Goal: Task Accomplishment & Management: Manage account settings

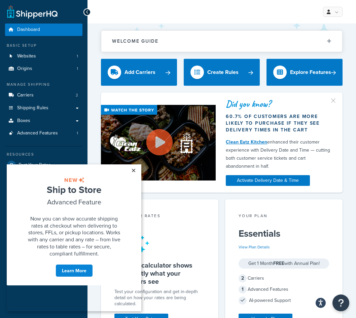
click at [136, 172] on link "×" at bounding box center [133, 170] width 12 height 12
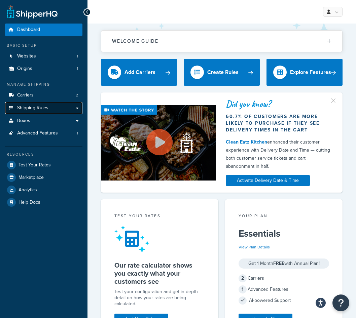
click at [45, 108] on span "Shipping Rules" at bounding box center [32, 108] width 31 height 6
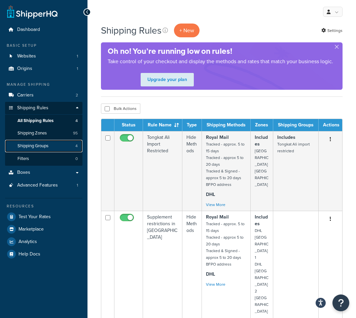
click at [48, 146] on span "Shipping Groups" at bounding box center [32, 146] width 31 height 6
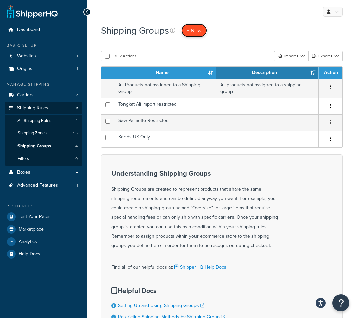
click at [186, 27] on link "+ New" at bounding box center [194, 31] width 26 height 14
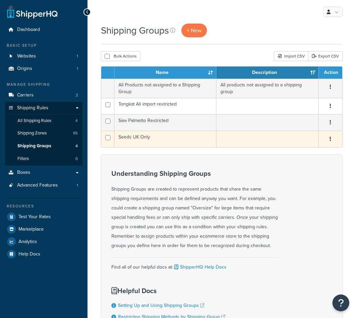
click at [145, 137] on td "Seeds UK Only" at bounding box center [165, 139] width 102 height 16
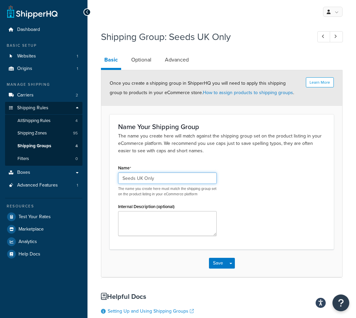
drag, startPoint x: 137, startPoint y: 178, endPoint x: 39, endPoint y: 191, distance: 99.0
click at [118, 184] on input "Seeds UK Only" at bounding box center [167, 178] width 99 height 11
type input "UK Only"
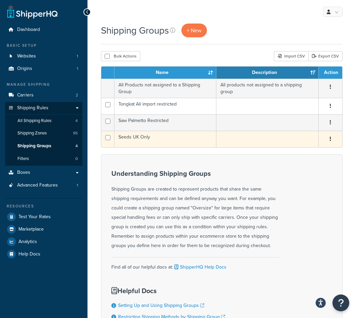
click at [154, 139] on td "Seeds UK Only" at bounding box center [165, 139] width 102 height 16
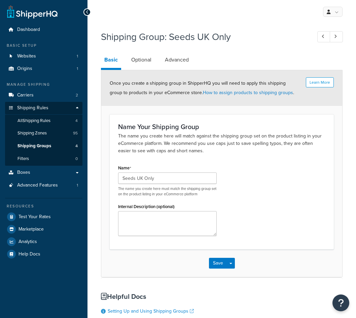
click at [164, 174] on div "Name Seeds UK Only The name you create here must match the shipping group set o…" at bounding box center [167, 180] width 99 height 34
drag, startPoint x: 163, startPoint y: 176, endPoint x: 75, endPoint y: 175, distance: 88.1
click at [118, 175] on input "Seeds UK Only" at bounding box center [167, 178] width 99 height 11
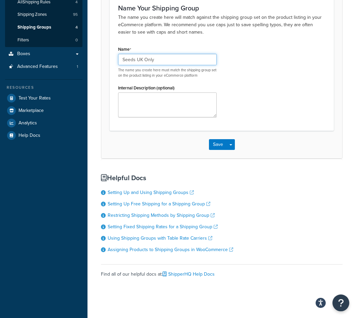
scroll to position [134, 0]
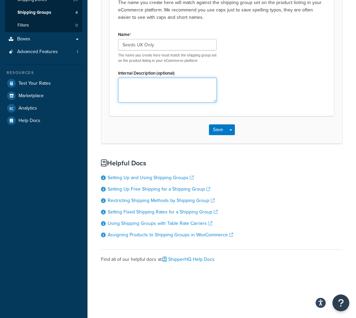
click at [157, 95] on textarea "Internal Description (optional)" at bounding box center [167, 90] width 99 height 25
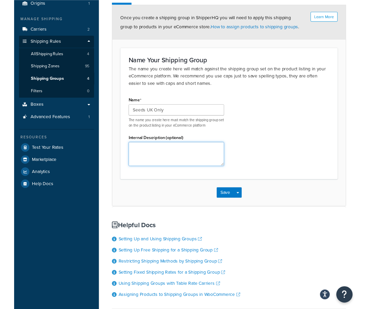
scroll to position [65, 0]
